Goal: Task Accomplishment & Management: Use online tool/utility

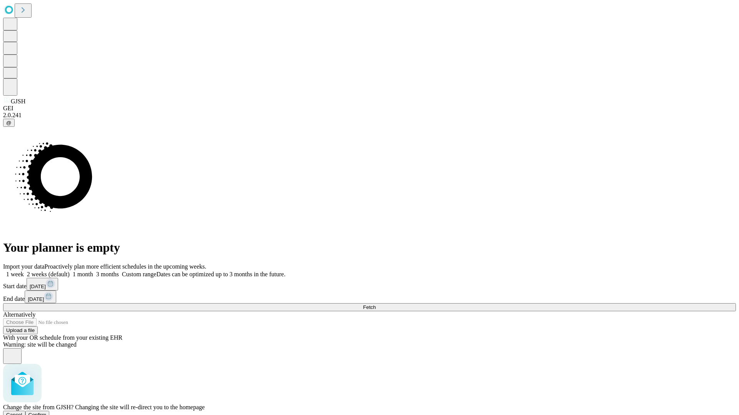
click at [47, 412] on span "Confirm" at bounding box center [37, 415] width 18 height 6
click at [24, 271] on label "1 week" at bounding box center [13, 274] width 21 height 7
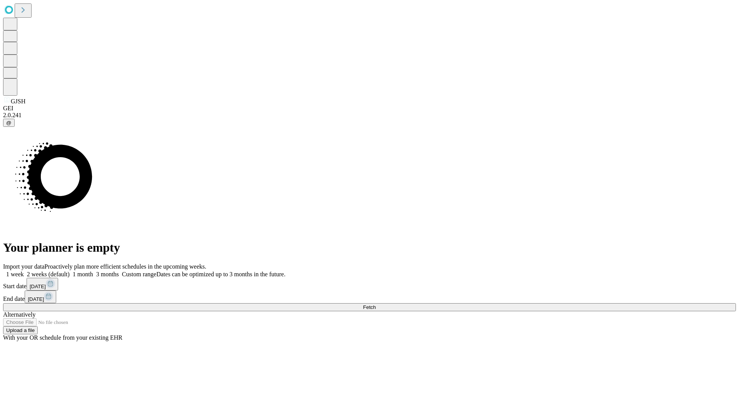
click at [375, 305] on span "Fetch" at bounding box center [369, 308] width 13 height 6
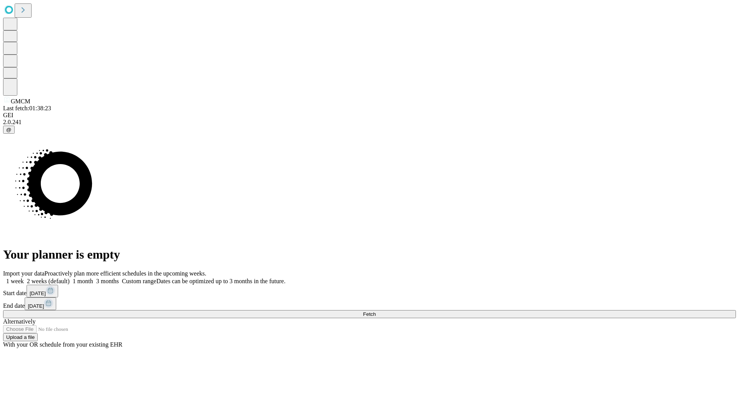
click at [375, 312] on span "Fetch" at bounding box center [369, 315] width 13 height 6
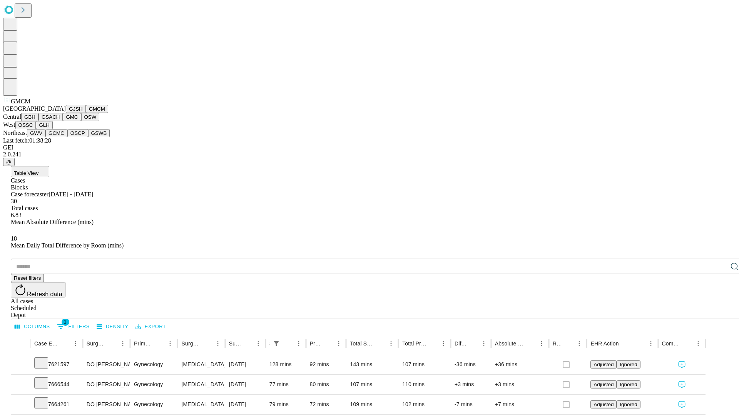
click at [38, 121] on button "GBH" at bounding box center [29, 117] width 17 height 8
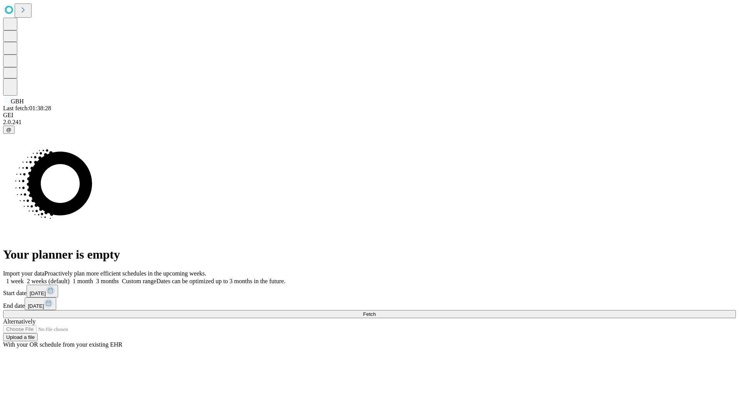
click at [24, 278] on label "1 week" at bounding box center [13, 281] width 21 height 7
click at [375, 312] on span "Fetch" at bounding box center [369, 315] width 13 height 6
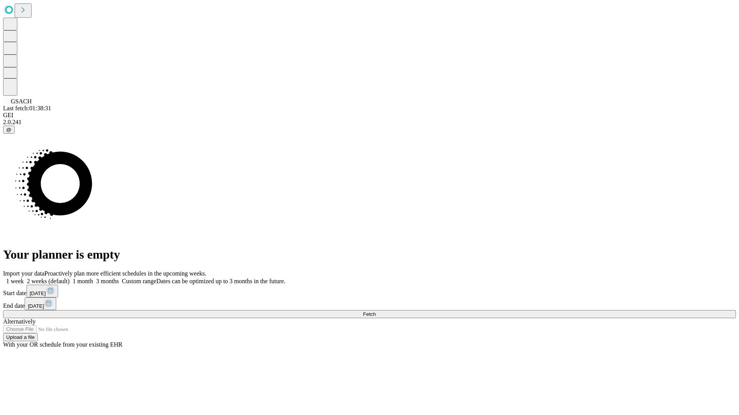
click at [24, 278] on label "1 week" at bounding box center [13, 281] width 21 height 7
click at [375, 312] on span "Fetch" at bounding box center [369, 315] width 13 height 6
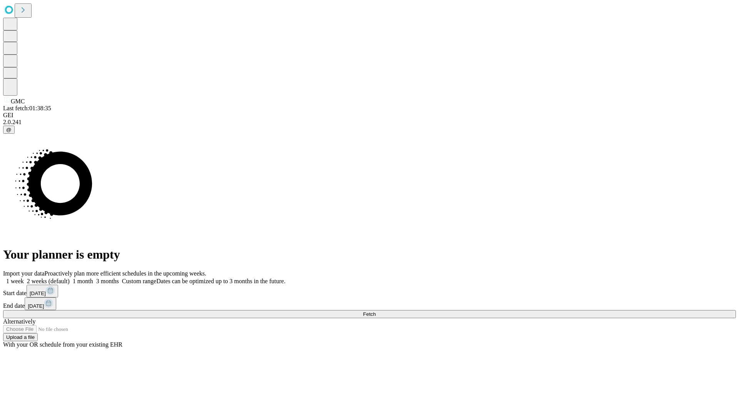
click at [375, 312] on span "Fetch" at bounding box center [369, 315] width 13 height 6
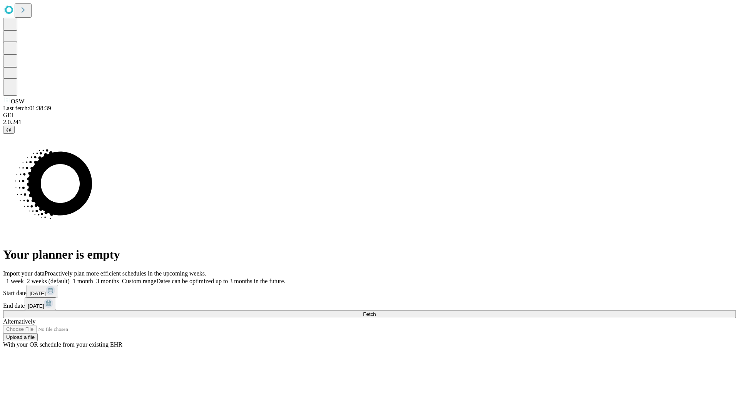
click at [375, 312] on span "Fetch" at bounding box center [369, 315] width 13 height 6
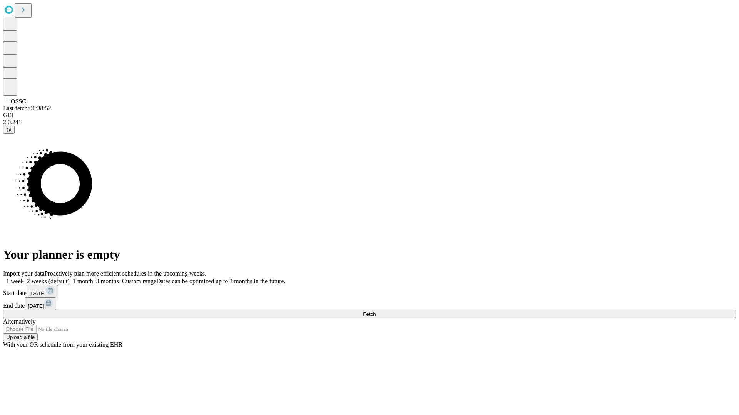
click at [24, 278] on label "1 week" at bounding box center [13, 281] width 21 height 7
click at [375, 312] on span "Fetch" at bounding box center [369, 315] width 13 height 6
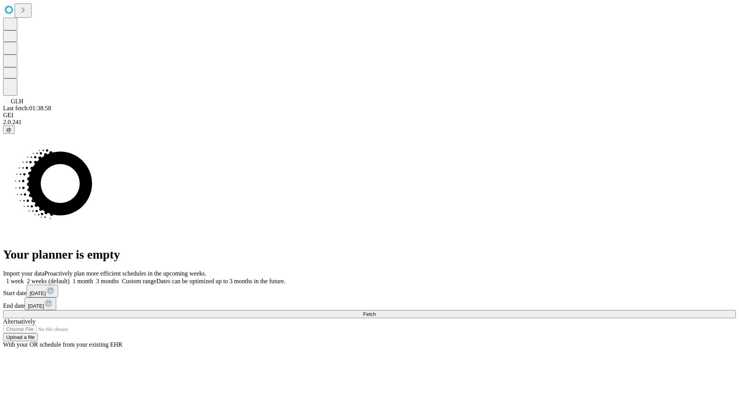
click at [24, 278] on label "1 week" at bounding box center [13, 281] width 21 height 7
click at [375, 312] on span "Fetch" at bounding box center [369, 315] width 13 height 6
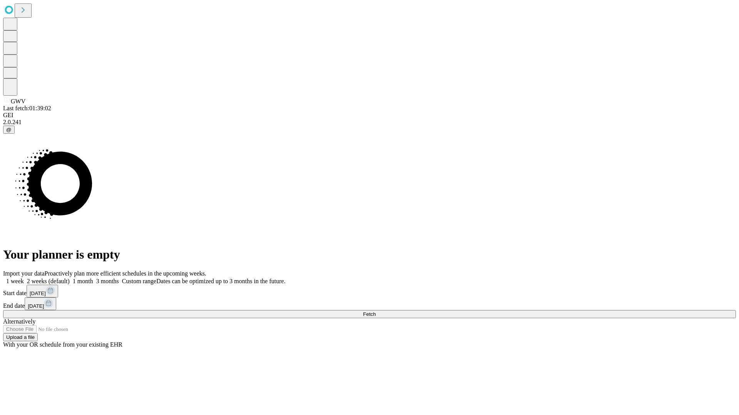
click at [24, 278] on label "1 week" at bounding box center [13, 281] width 21 height 7
click at [375, 312] on span "Fetch" at bounding box center [369, 315] width 13 height 6
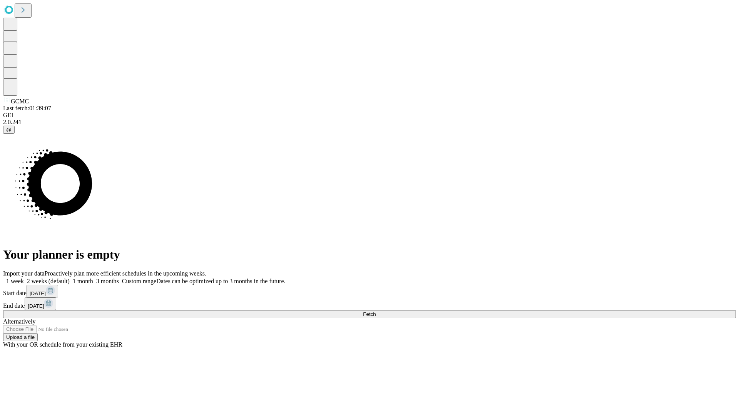
click at [24, 278] on label "1 week" at bounding box center [13, 281] width 21 height 7
click at [375, 312] on span "Fetch" at bounding box center [369, 315] width 13 height 6
click at [24, 278] on label "1 week" at bounding box center [13, 281] width 21 height 7
click at [375, 312] on span "Fetch" at bounding box center [369, 315] width 13 height 6
